Goal: Check status: Check status

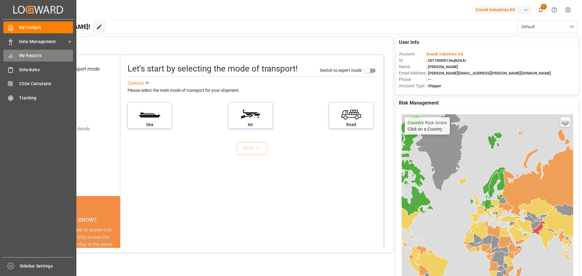
click at [25, 58] on span "My Reports" at bounding box center [46, 55] width 54 height 6
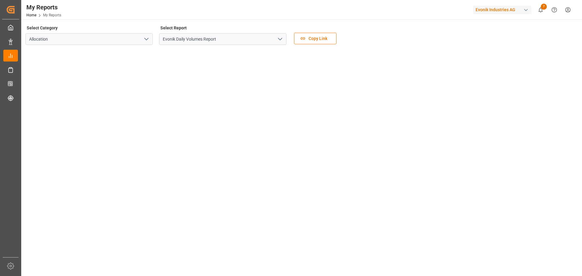
click at [282, 39] on icon "open menu" at bounding box center [279, 38] width 7 height 7
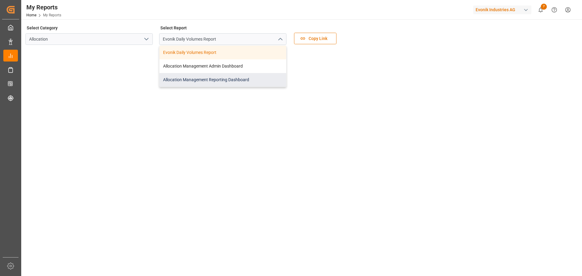
click at [211, 80] on div "Allocation Management Reporting Dashboard" at bounding box center [222, 80] width 127 height 14
